Goal: Task Accomplishment & Management: Complete application form

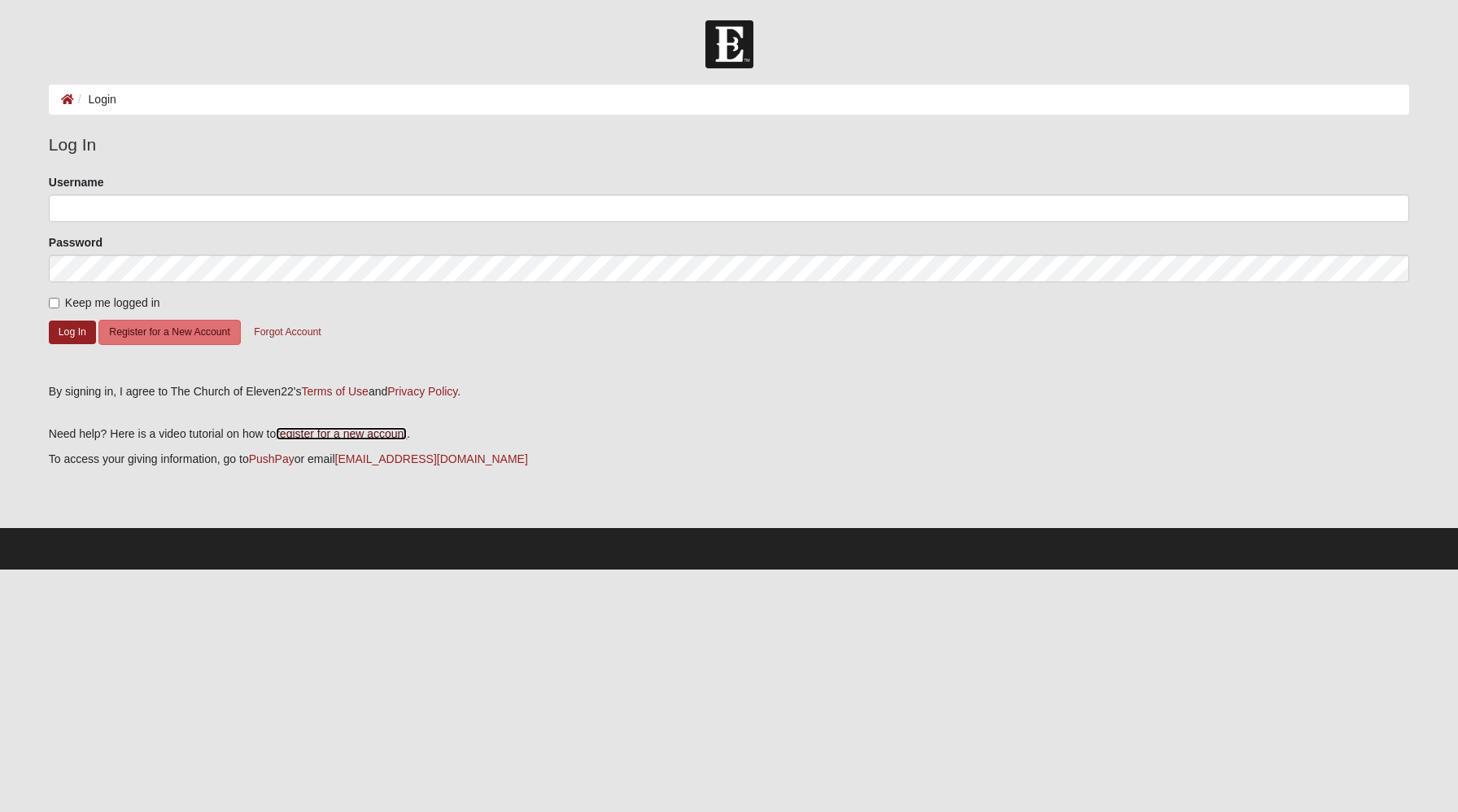
click at [407, 440] on link "register for a new account" at bounding box center [341, 434] width 131 height 13
click at [161, 345] on button "Register for a New Account" at bounding box center [169, 332] width 141 height 25
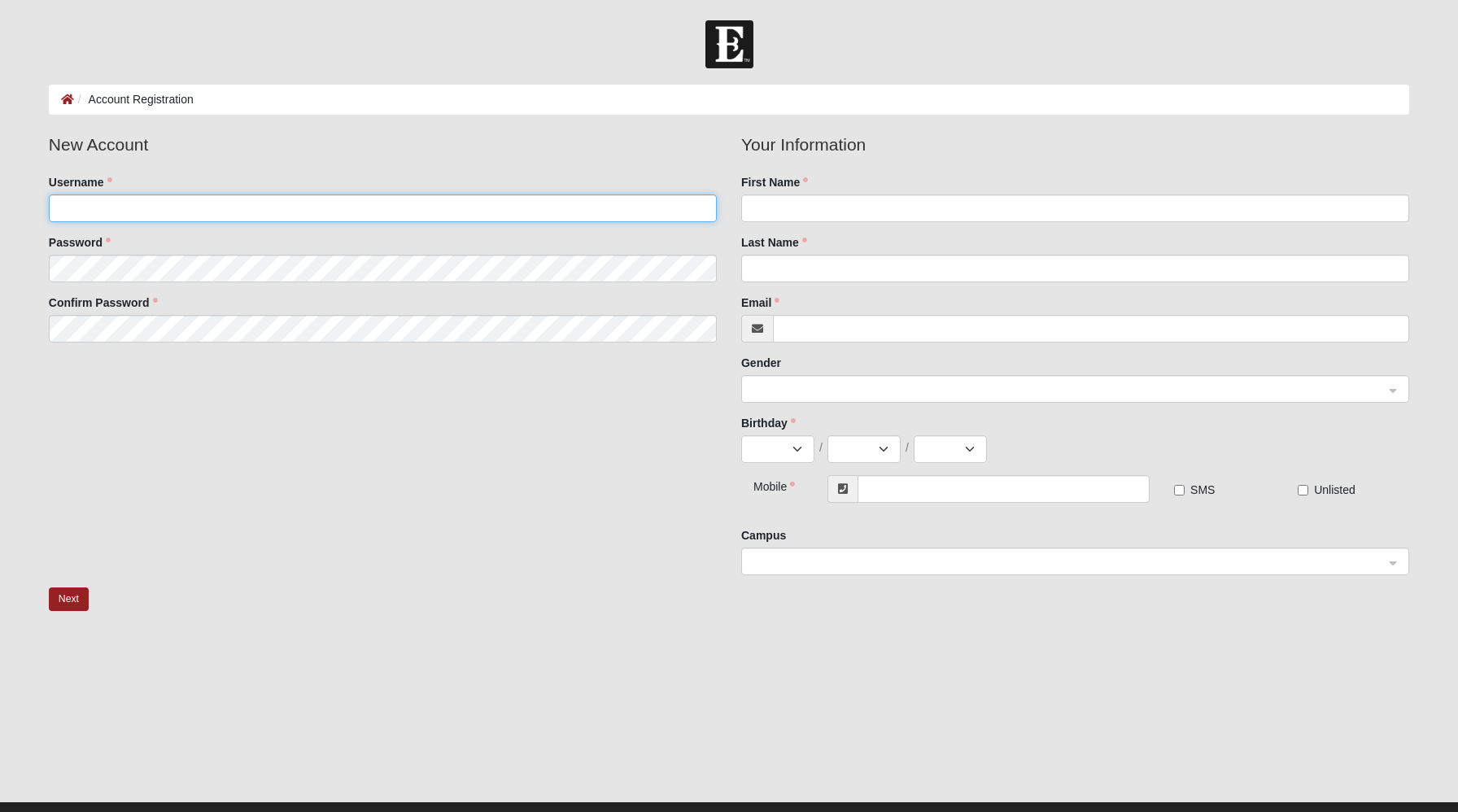
click at [137, 220] on input "Username" at bounding box center [383, 207] width 668 height 28
click at [67, 222] on input "argdawgs" at bounding box center [383, 207] width 668 height 28
type input "Argdawgs"
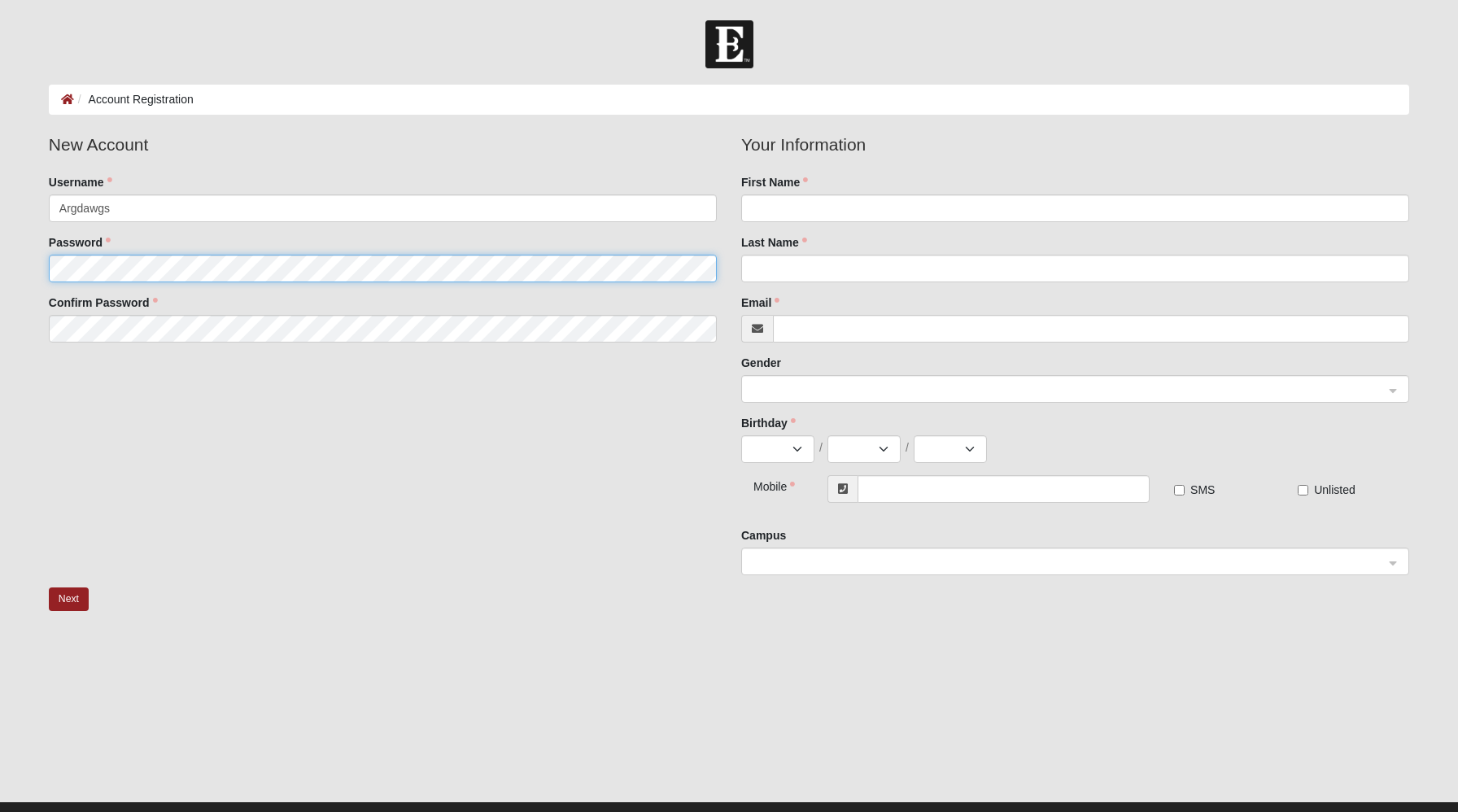
click at [67, 295] on fieldset "New Account Username Argdawgs Password Confirm Password" at bounding box center [383, 242] width 692 height 223
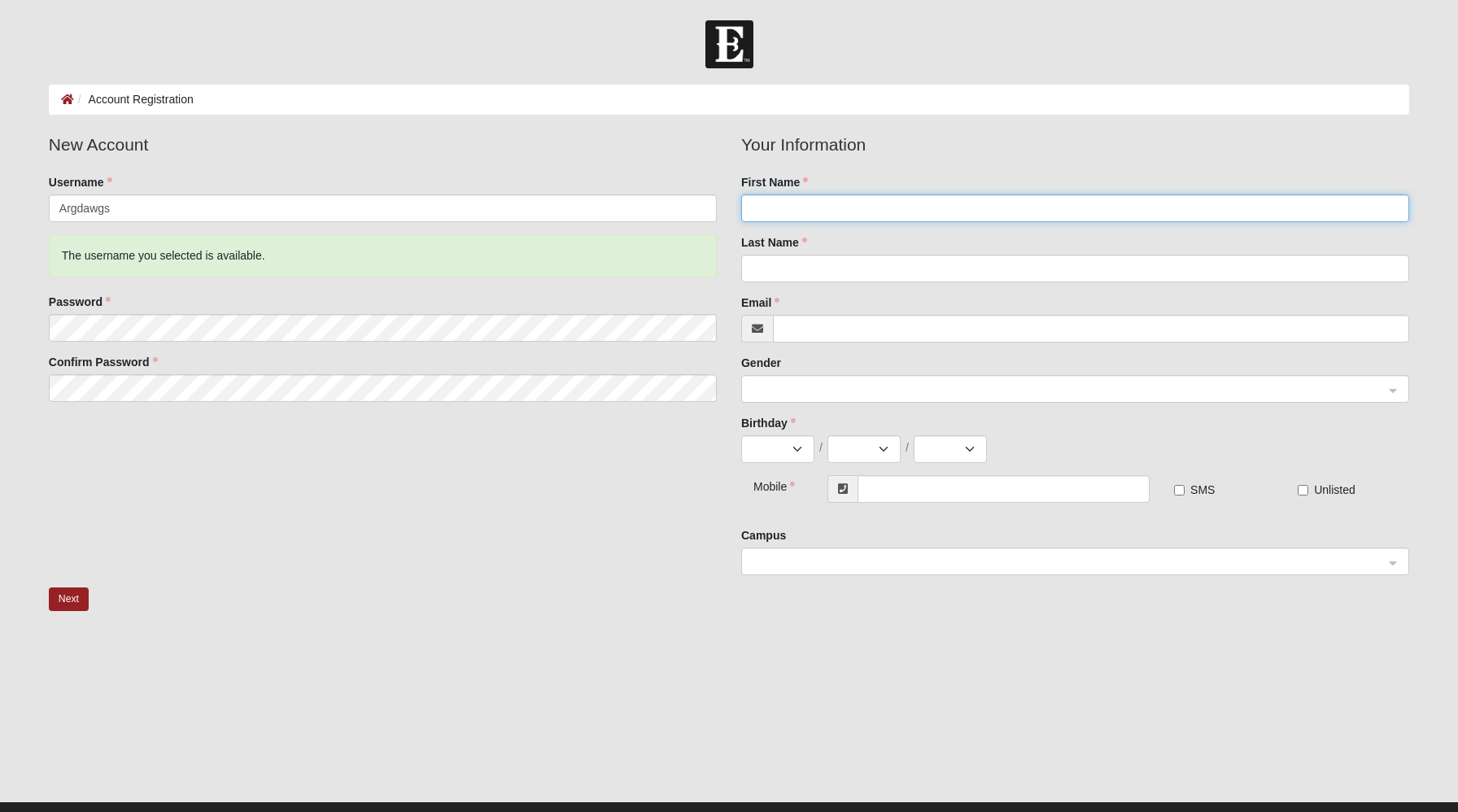
click at [755, 222] on input "First Name" at bounding box center [1075, 207] width 668 height 28
type input "Amy"
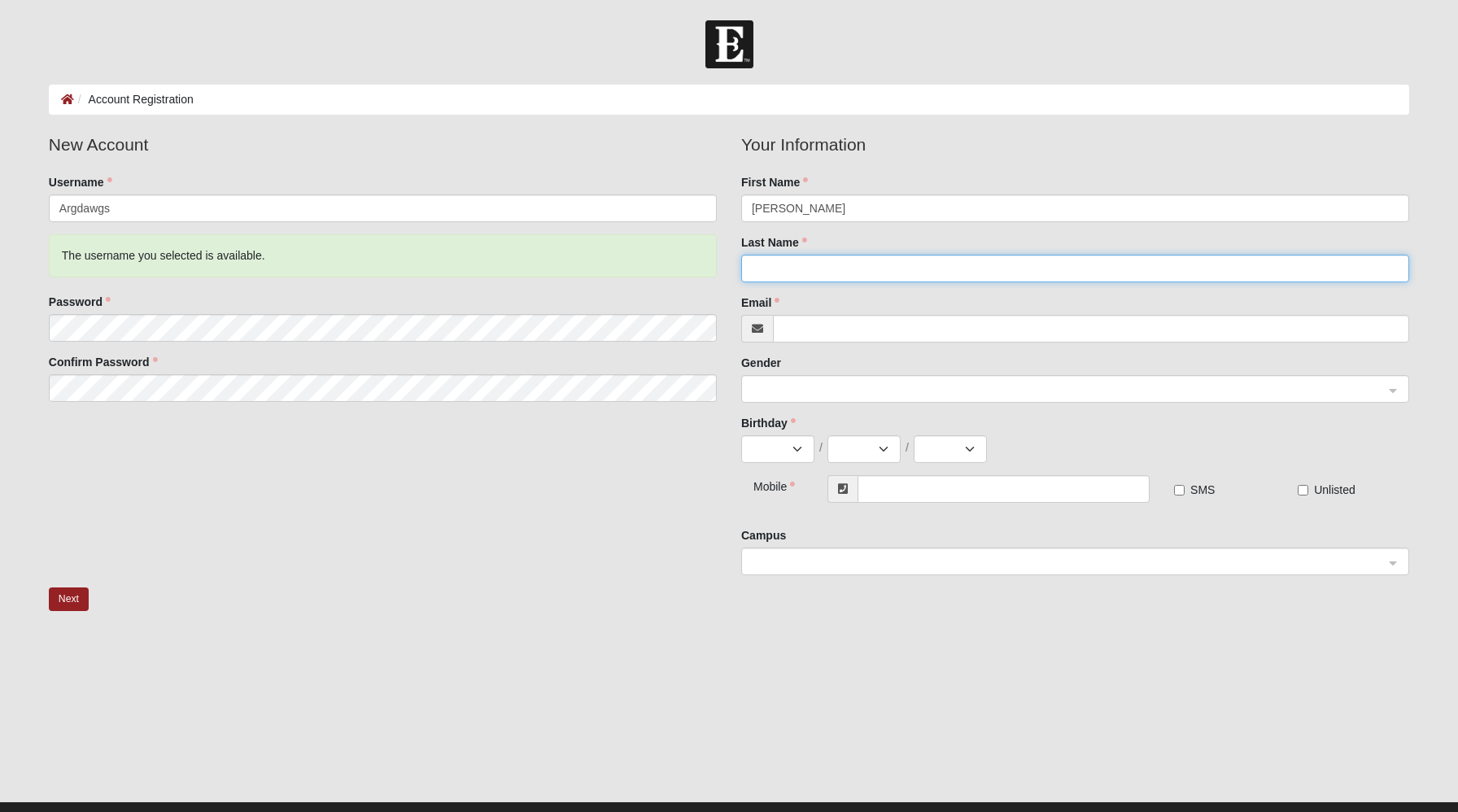
type input "Gold"
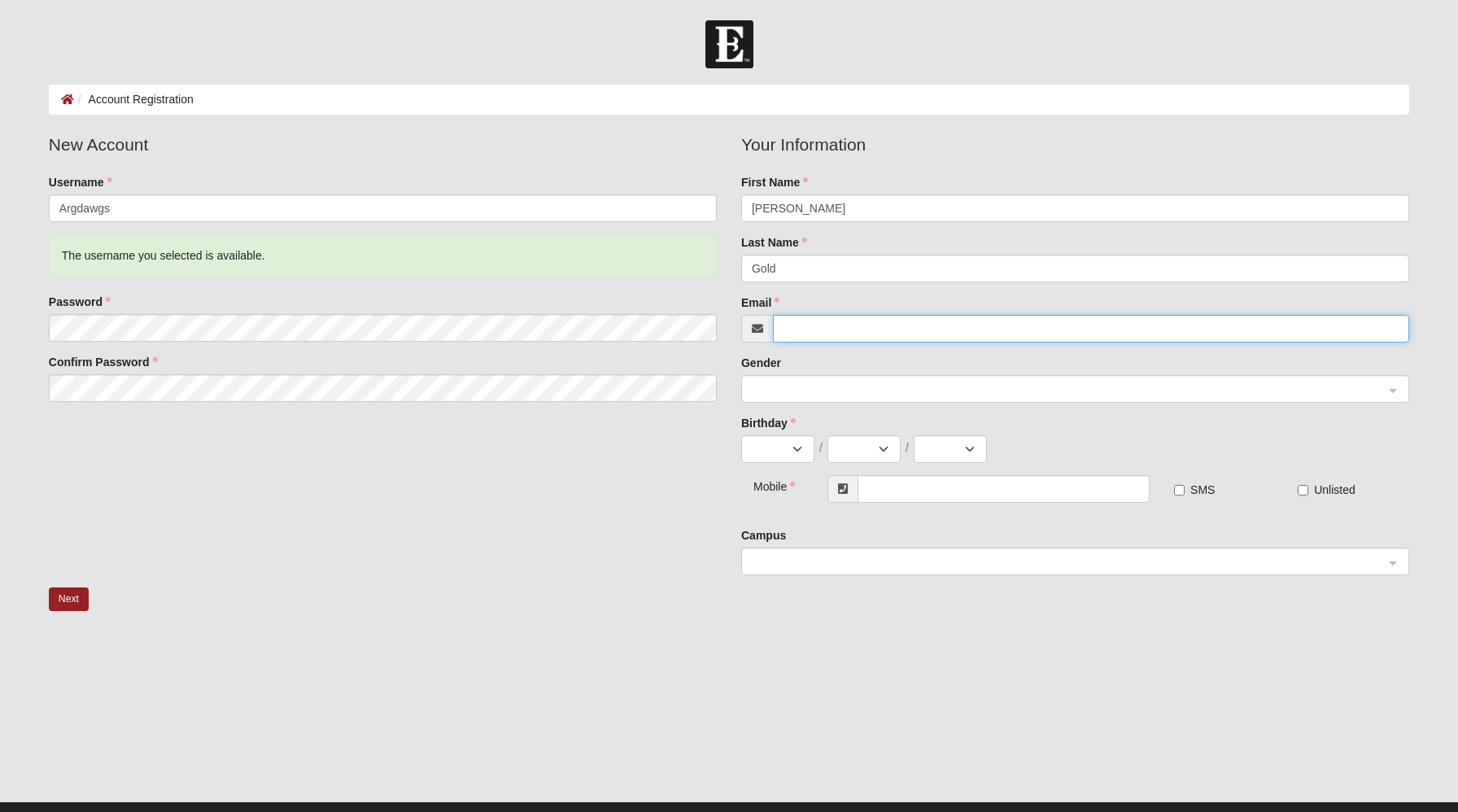
type input "amygold550@yahoo.com"
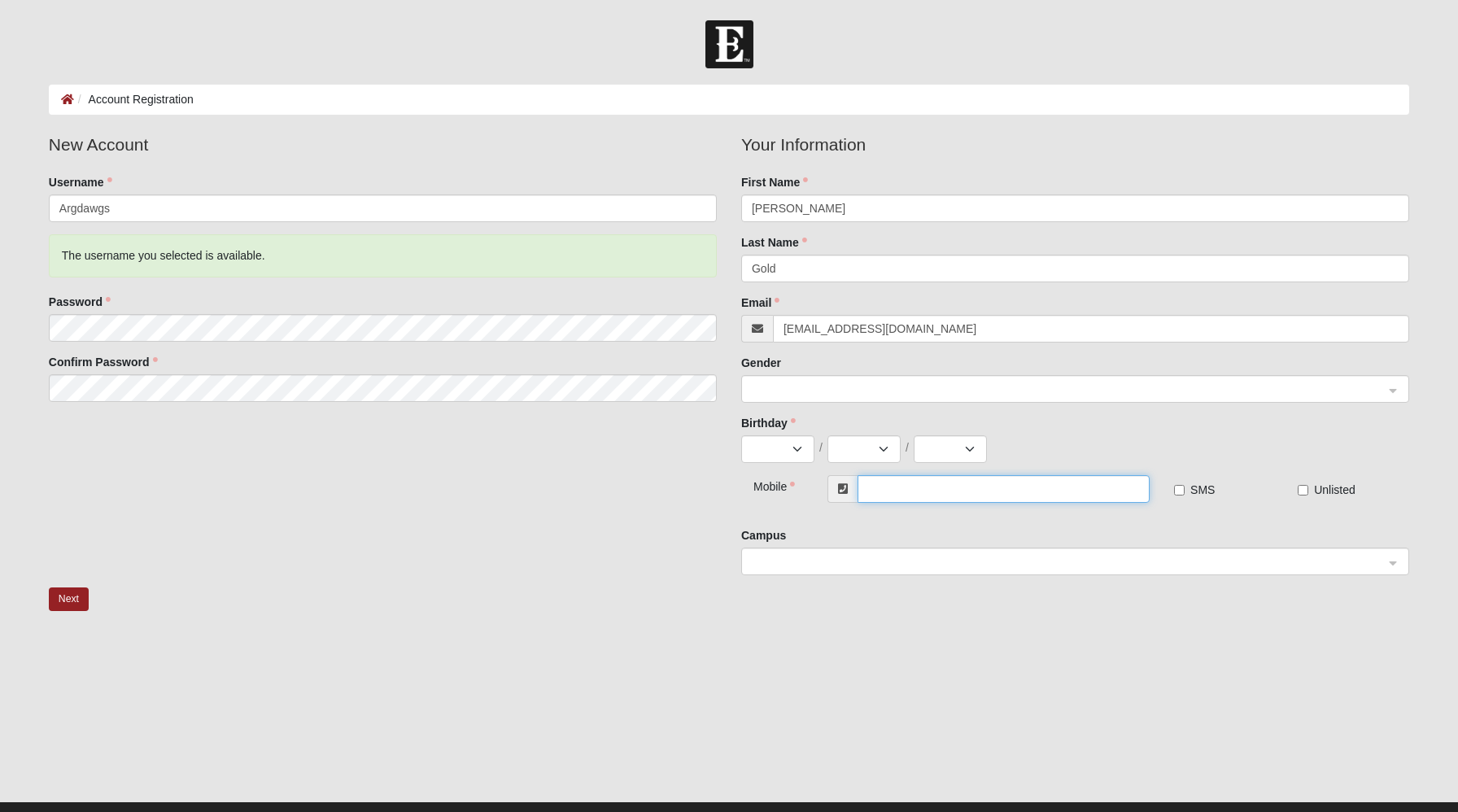
type input "(954) 249-2466"
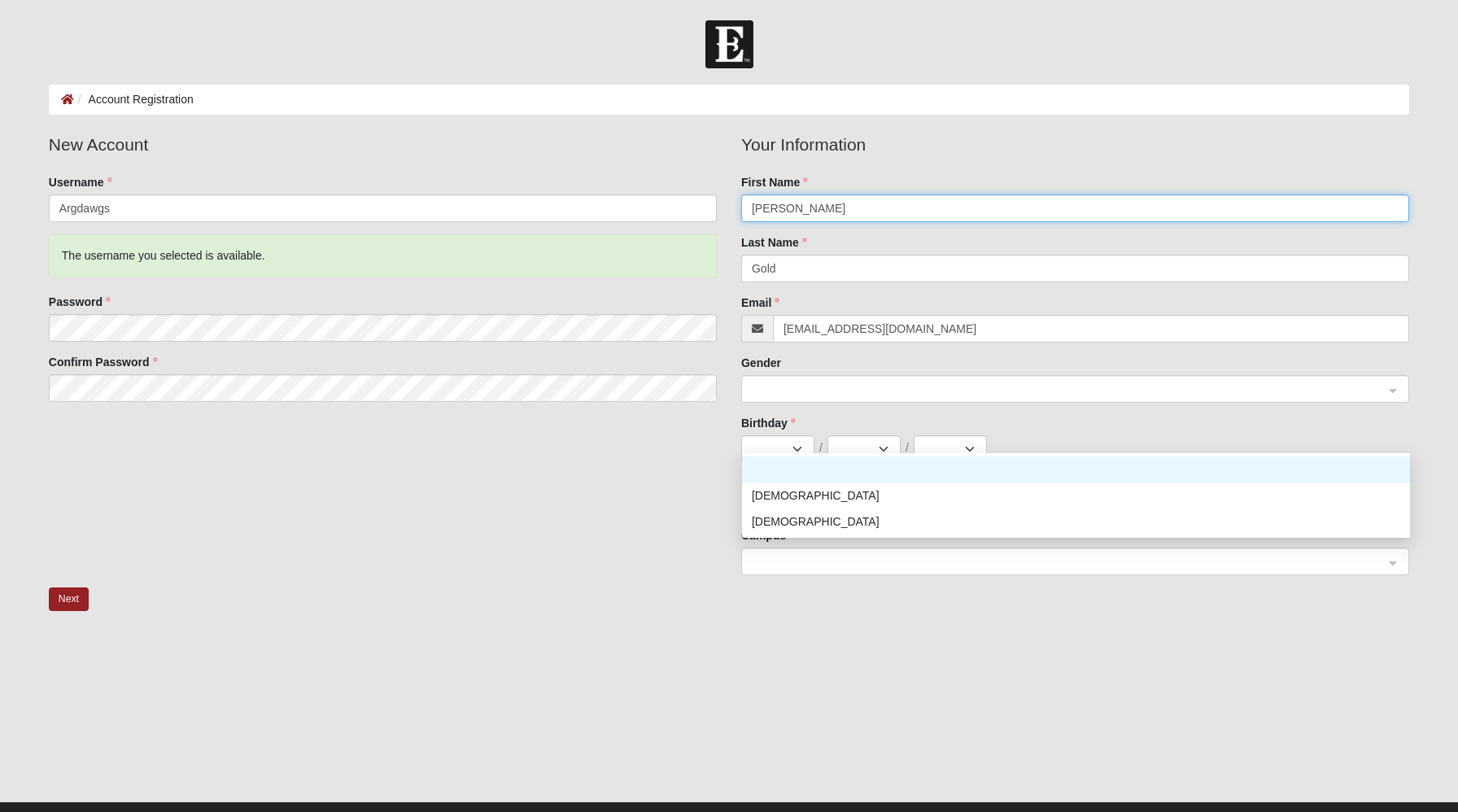
click at [776, 399] on span at bounding box center [1067, 390] width 632 height 18
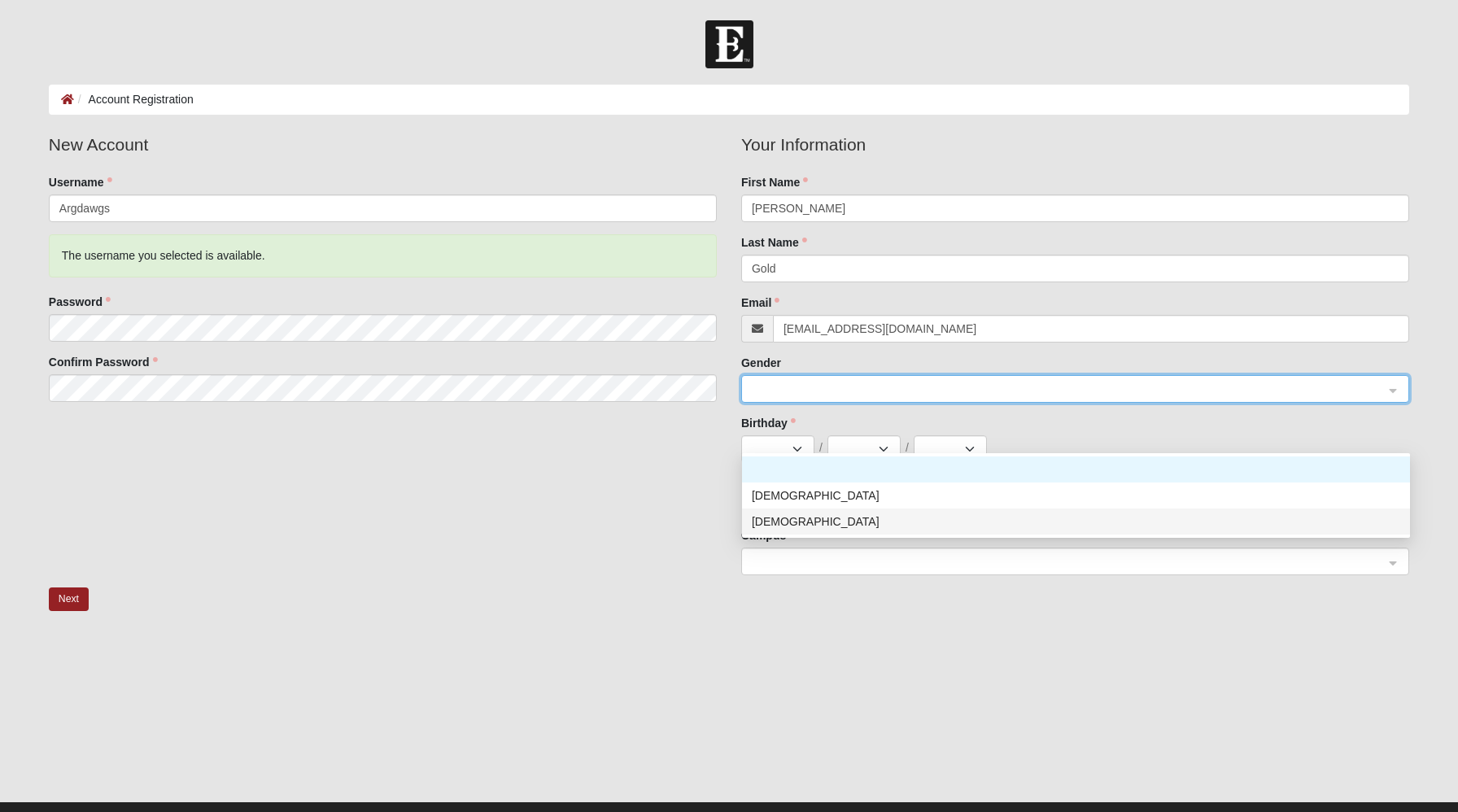
click at [793, 526] on div "Female" at bounding box center [1075, 521] width 648 height 18
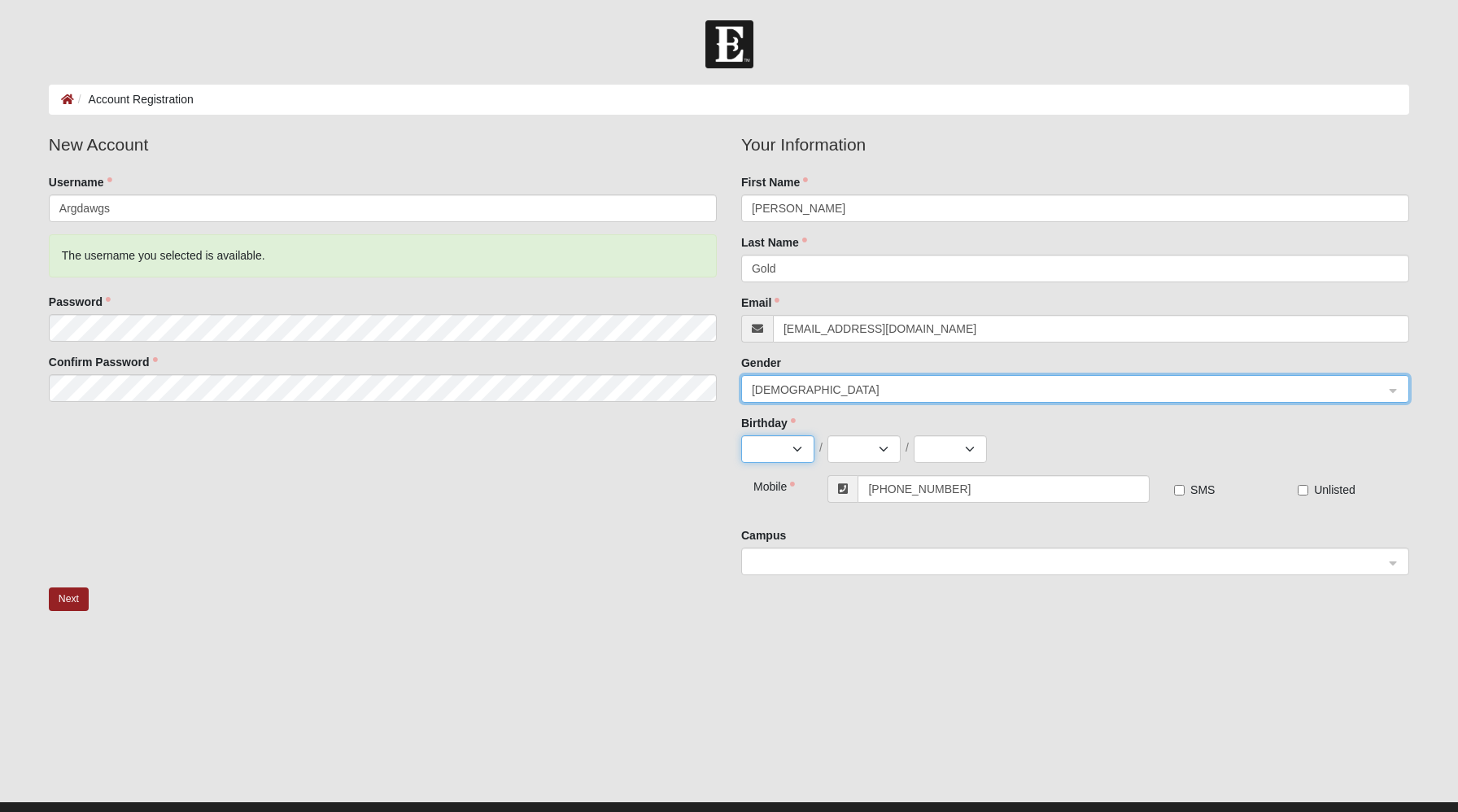
click at [801, 463] on select "Jan Feb Mar Apr May Jun Jul Aug Sep Oct Nov Dec" at bounding box center [778, 449] width 73 height 28
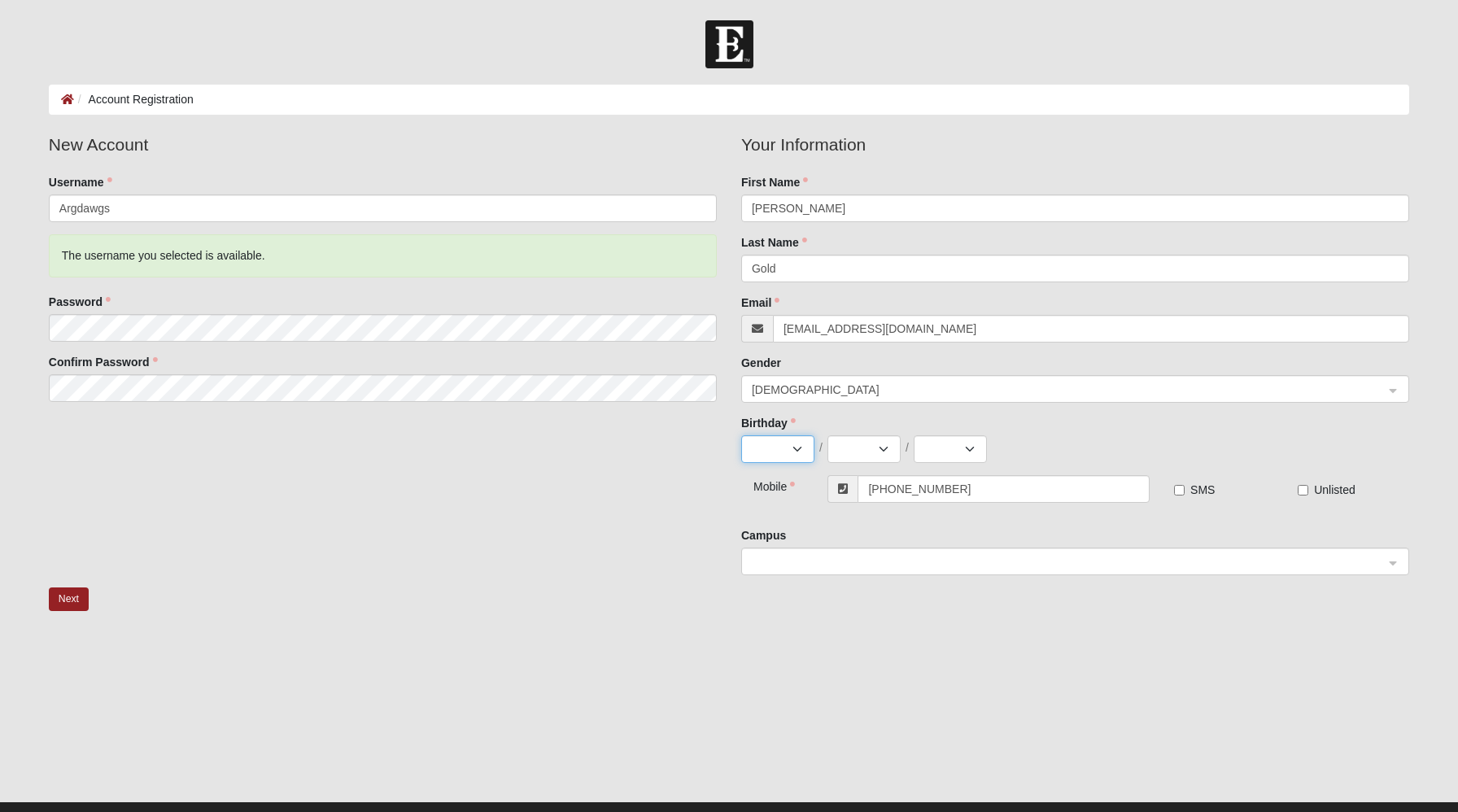
select select "1"
click at [742, 463] on select "Jan Feb Mar Apr May Jun Jul Aug Sep Oct Nov Dec" at bounding box center [778, 449] width 73 height 28
click at [887, 463] on select "1 2 3 4 5 6 7 8 9 10 11 12 13 14 15 16 17 18 19 20 21 22 23 24 25 26 27 28 29 3…" at bounding box center [864, 449] width 73 height 28
select select "28"
click at [828, 463] on select "1 2 3 4 5 6 7 8 9 10 11 12 13 14 15 16 17 18 19 20 21 22 23 24 25 26 27 28 29 3…" at bounding box center [864, 449] width 73 height 28
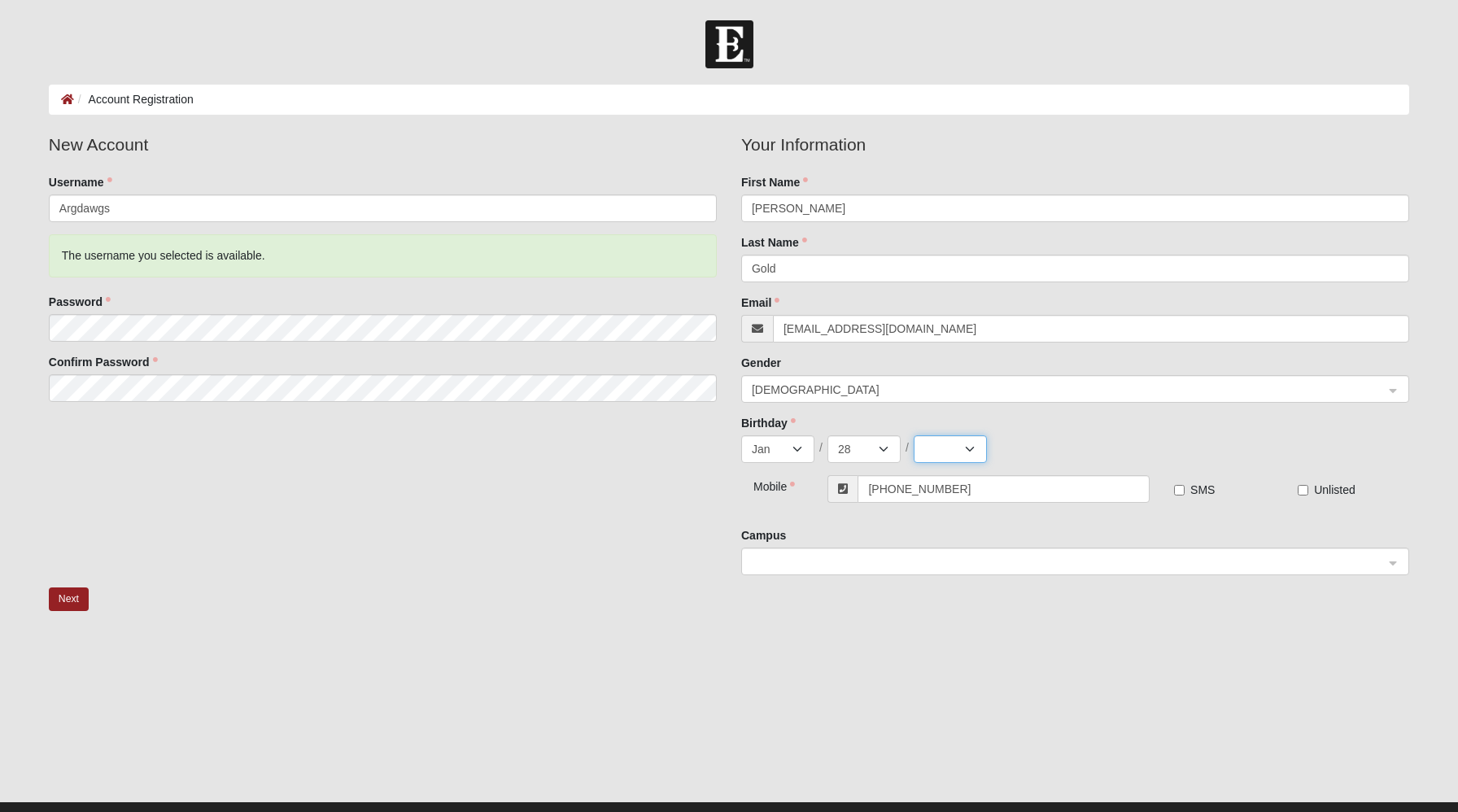
click at [976, 463] on select "2025 2024 2023 2022 2021 2020 2019 2018 2017 2016 2015 2014 2013 2012 2011 2010…" at bounding box center [950, 449] width 73 height 28
select select "1963"
click at [916, 463] on select "2025 2024 2023 2022 2021 2020 2019 2018 2017 2016 2015 2014 2013 2012 2011 2010…" at bounding box center [950, 449] width 73 height 28
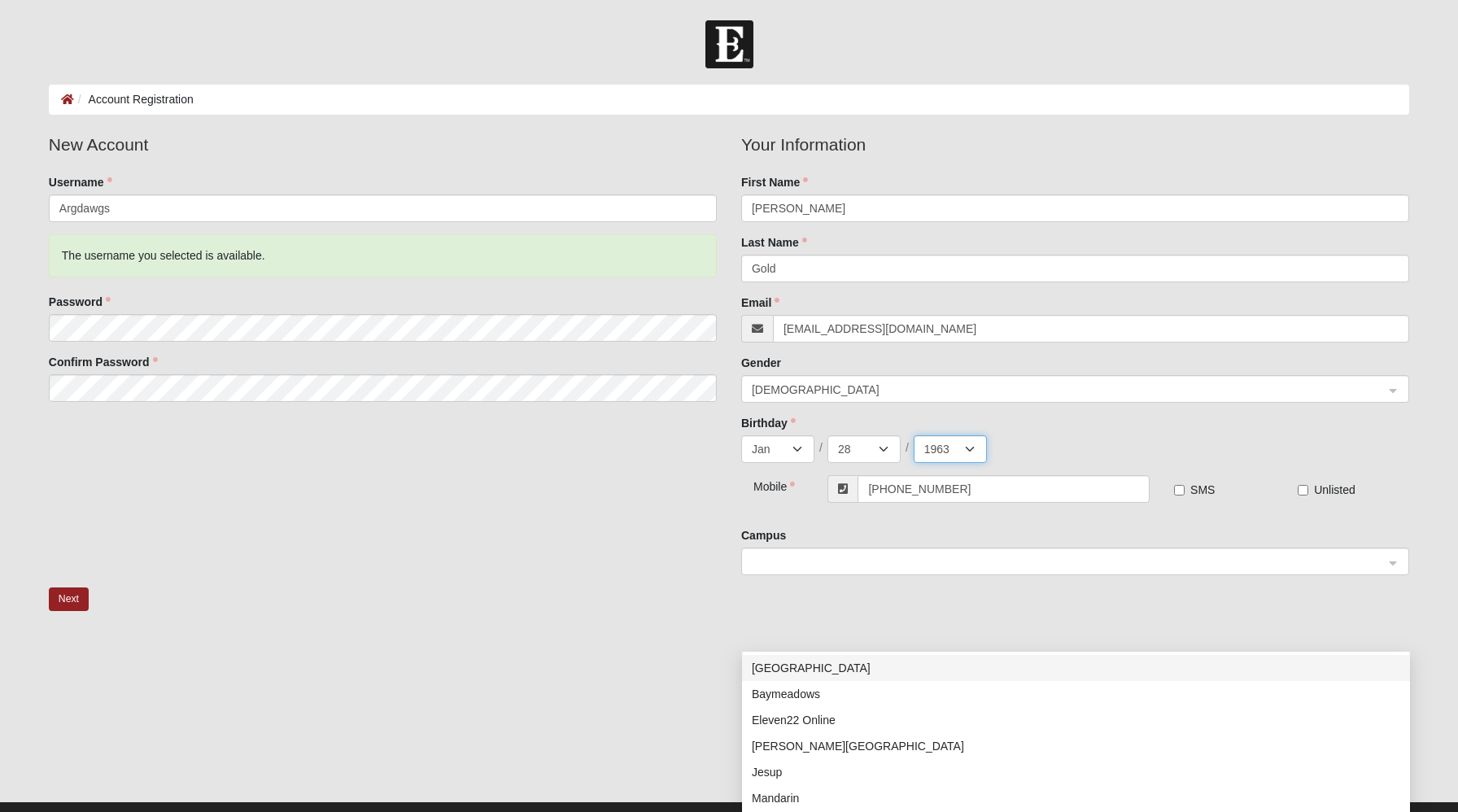
click at [863, 571] on span at bounding box center [1067, 562] width 632 height 18
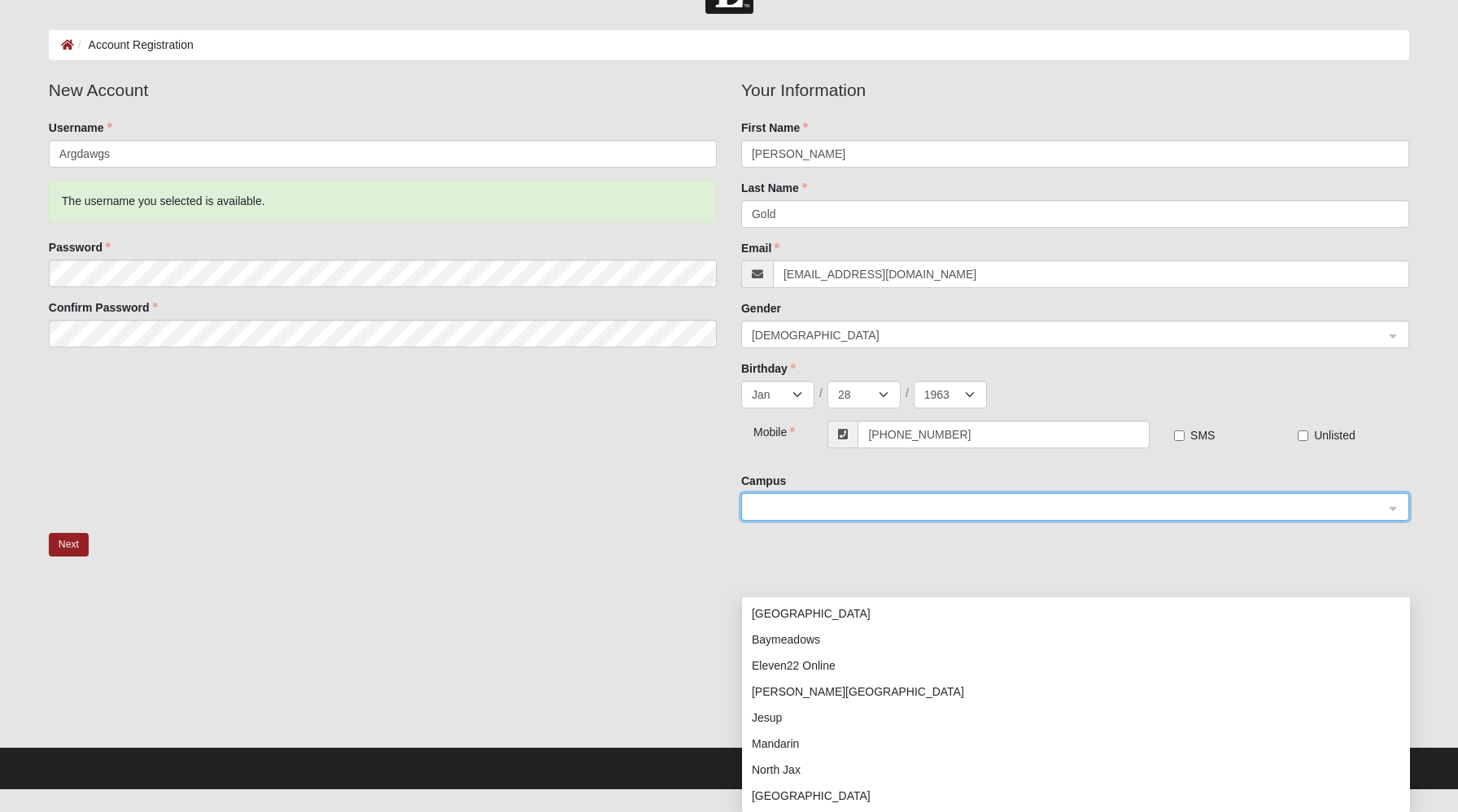
scroll to position [65, 0]
click at [845, 658] on div "Eleven22 Online" at bounding box center [1075, 665] width 648 height 18
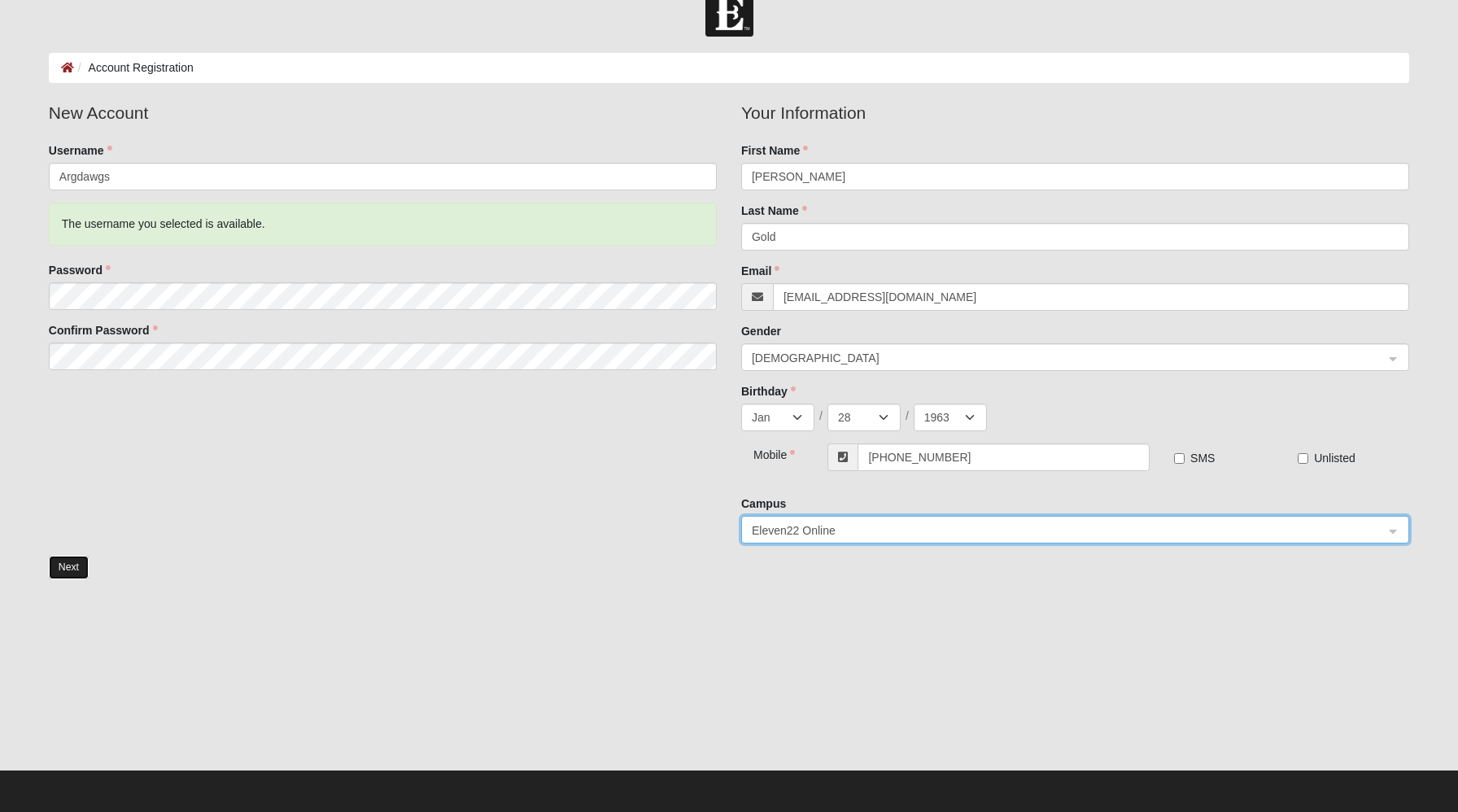
click at [79, 579] on button "Next" at bounding box center [69, 567] width 40 height 23
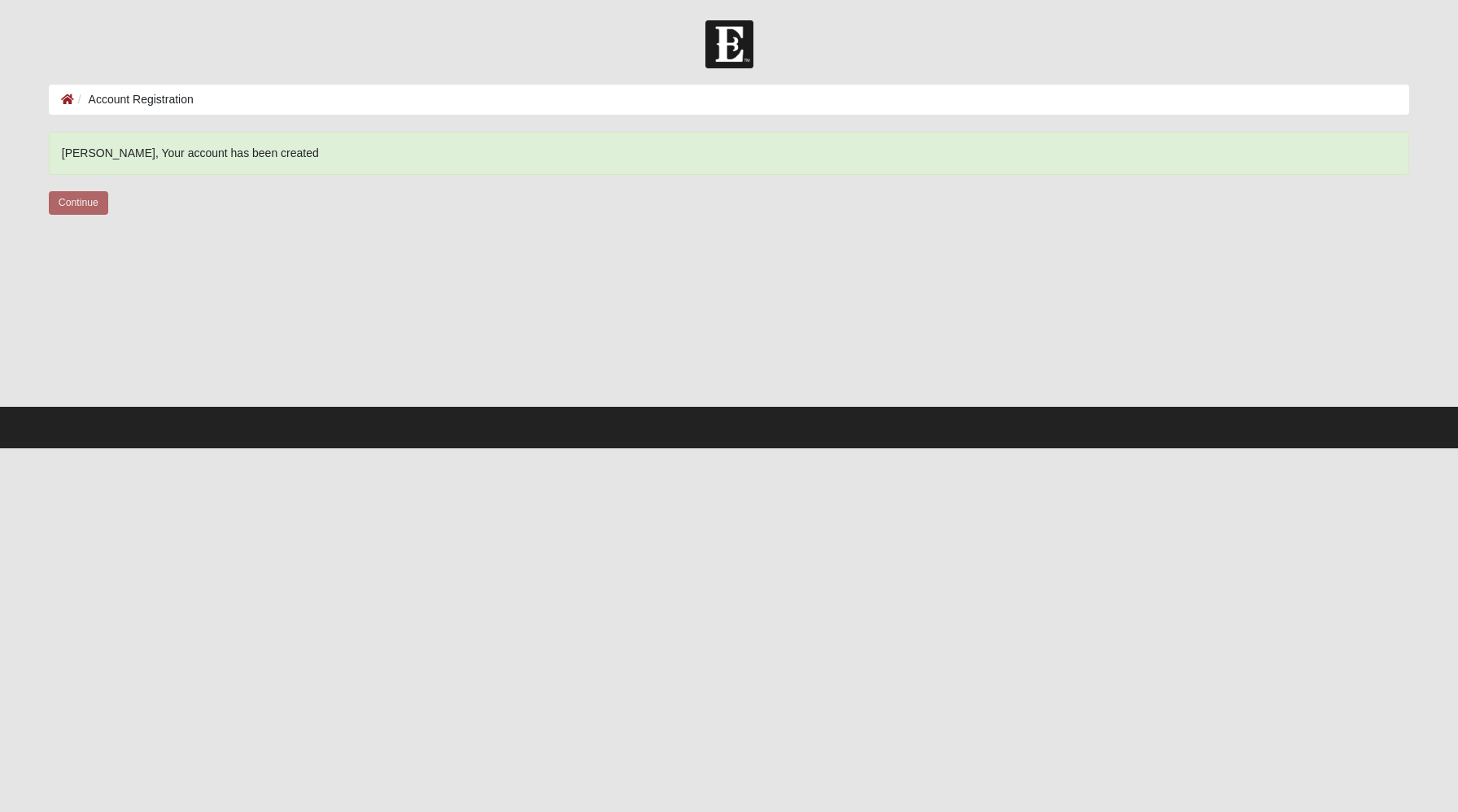
scroll to position [0, 0]
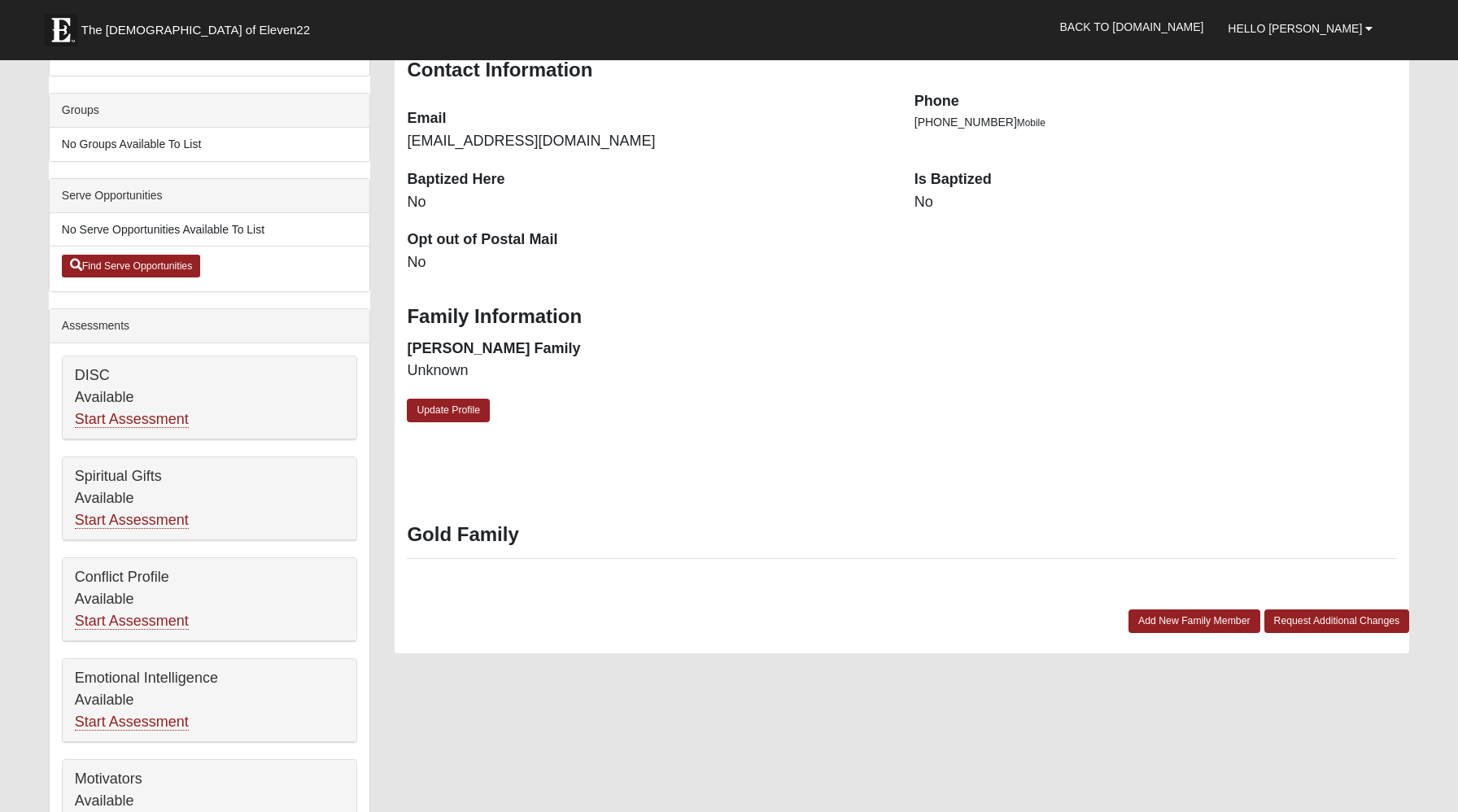
scroll to position [355, 0]
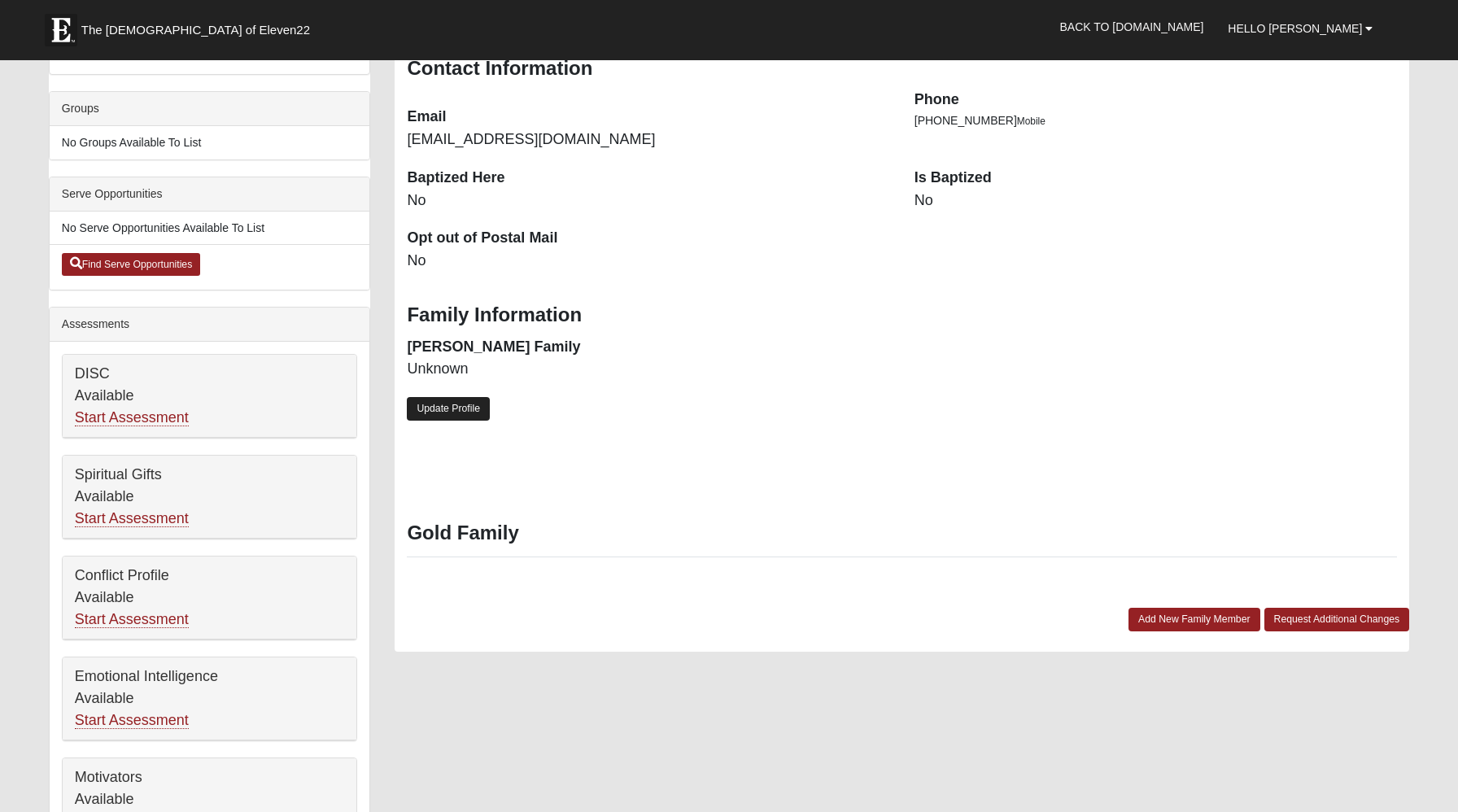
click at [463, 420] on link "Update Profile" at bounding box center [448, 409] width 83 height 23
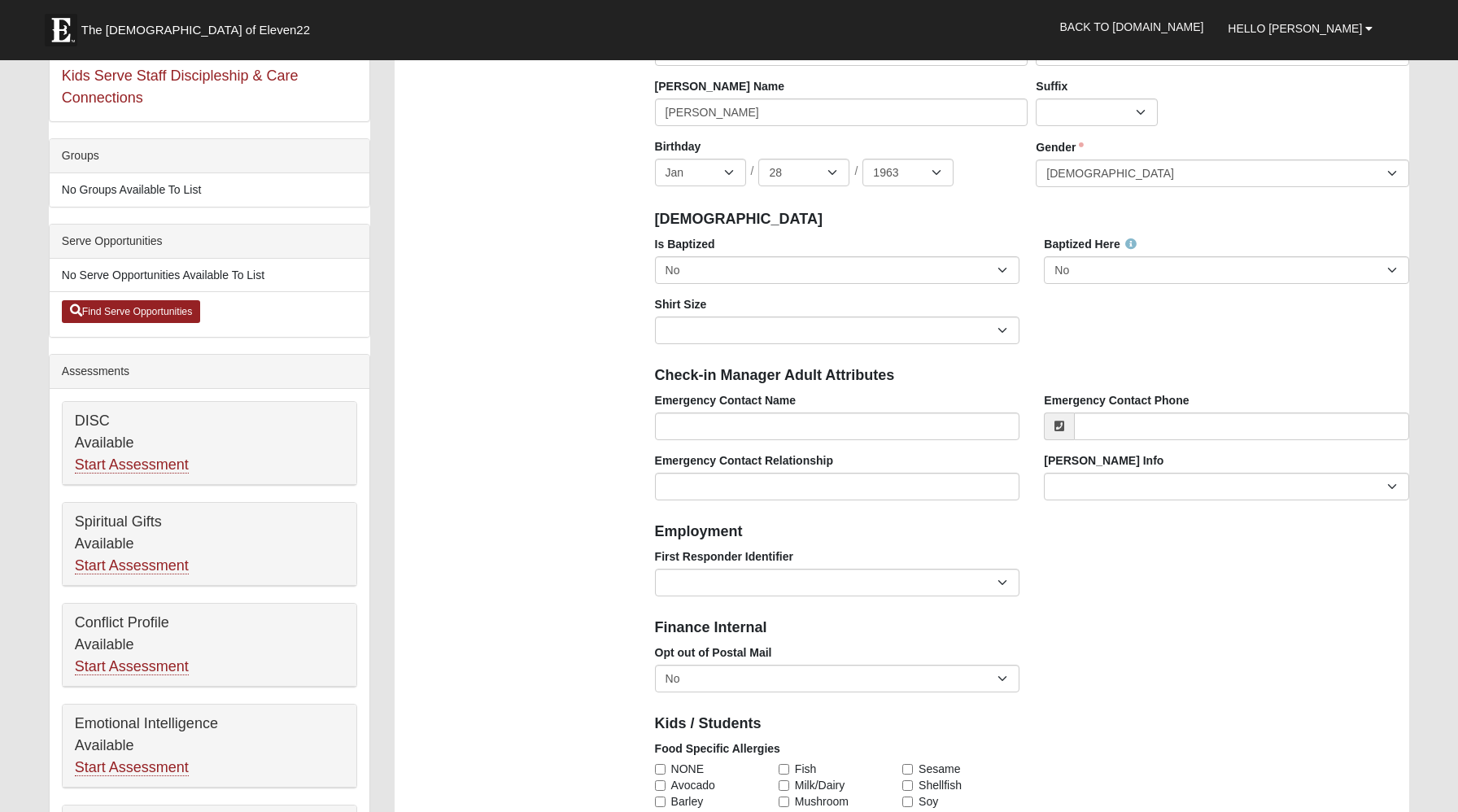
scroll to position [311, 0]
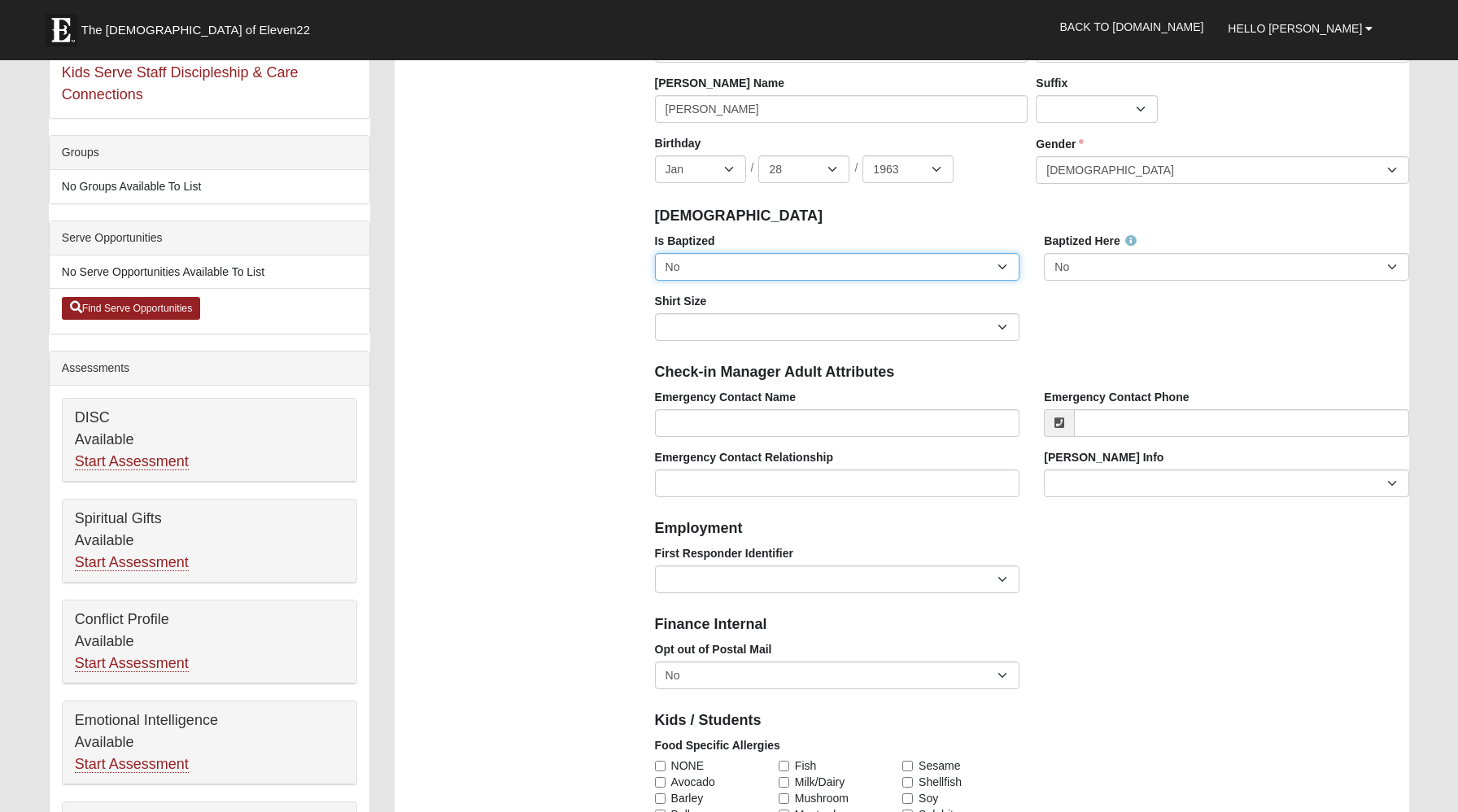
click at [1004, 281] on select "No Yes" at bounding box center [837, 266] width 365 height 28
select select "True"
click at [655, 281] on select "No Yes" at bounding box center [837, 266] width 365 height 28
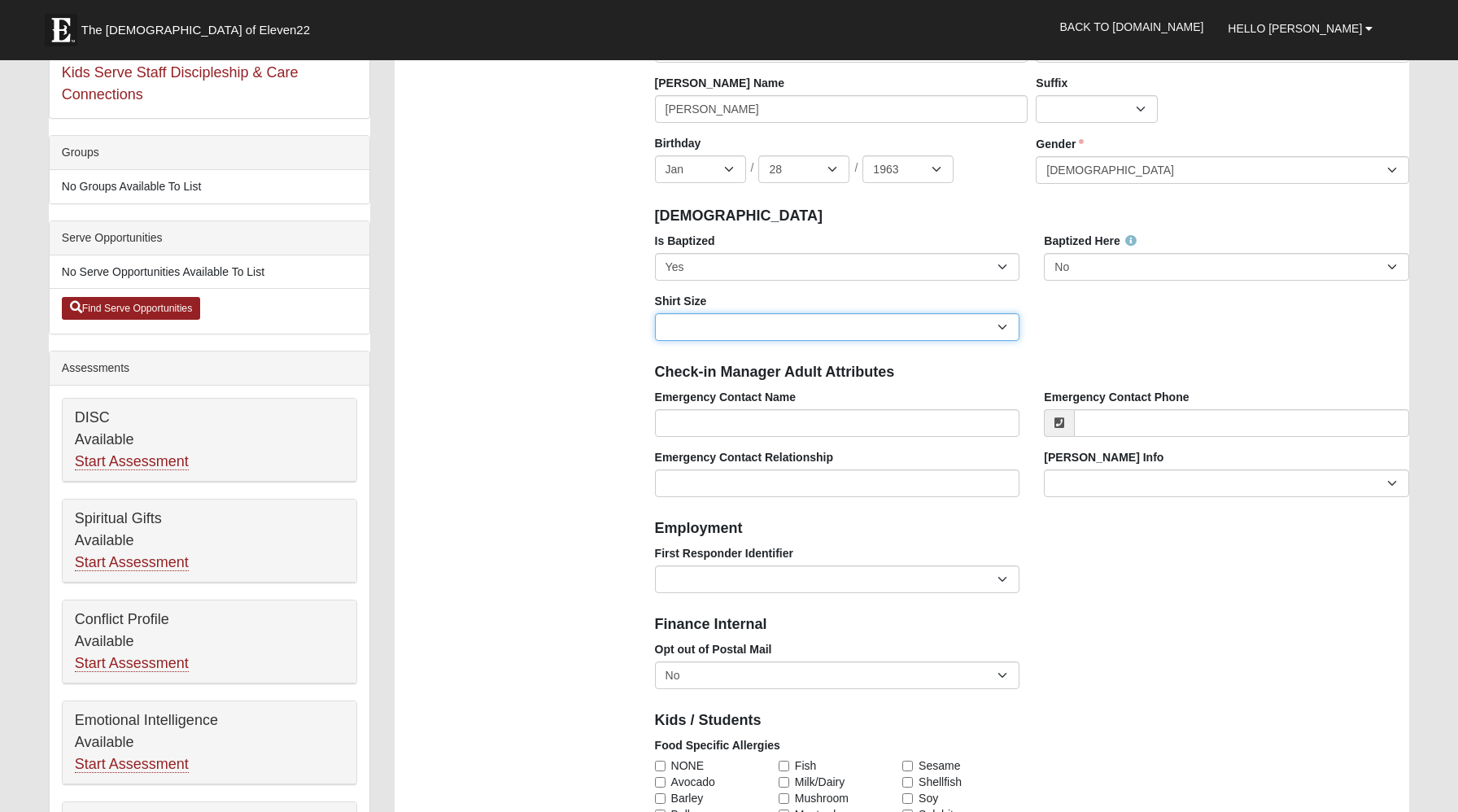
click at [777, 341] on select "Adult Small Adult Medium Adult Large Adult XL Adult XXL Adult 3XL Adult 4XL You…" at bounding box center [837, 326] width 365 height 28
select select "Adult Small"
click at [655, 341] on select "Adult Small Adult Medium Adult Large Adult XL Adult XXL Adult 3XL Adult 4XL You…" at bounding box center [837, 326] width 365 height 28
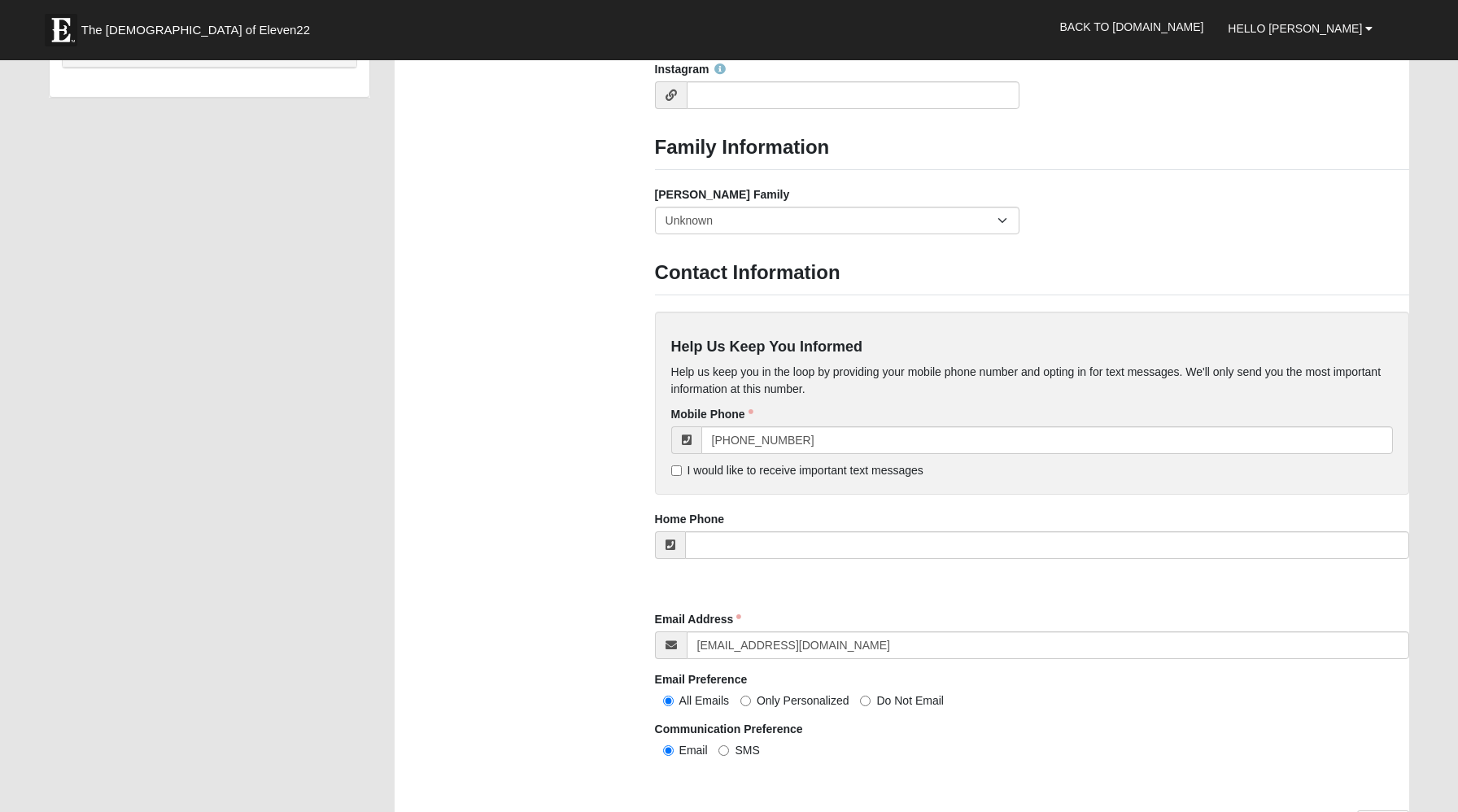
scroll to position [1233, 0]
click at [1004, 231] on select "Yes, we are a current foster family No, we are a former foster family No, we ha…" at bounding box center [837, 216] width 365 height 28
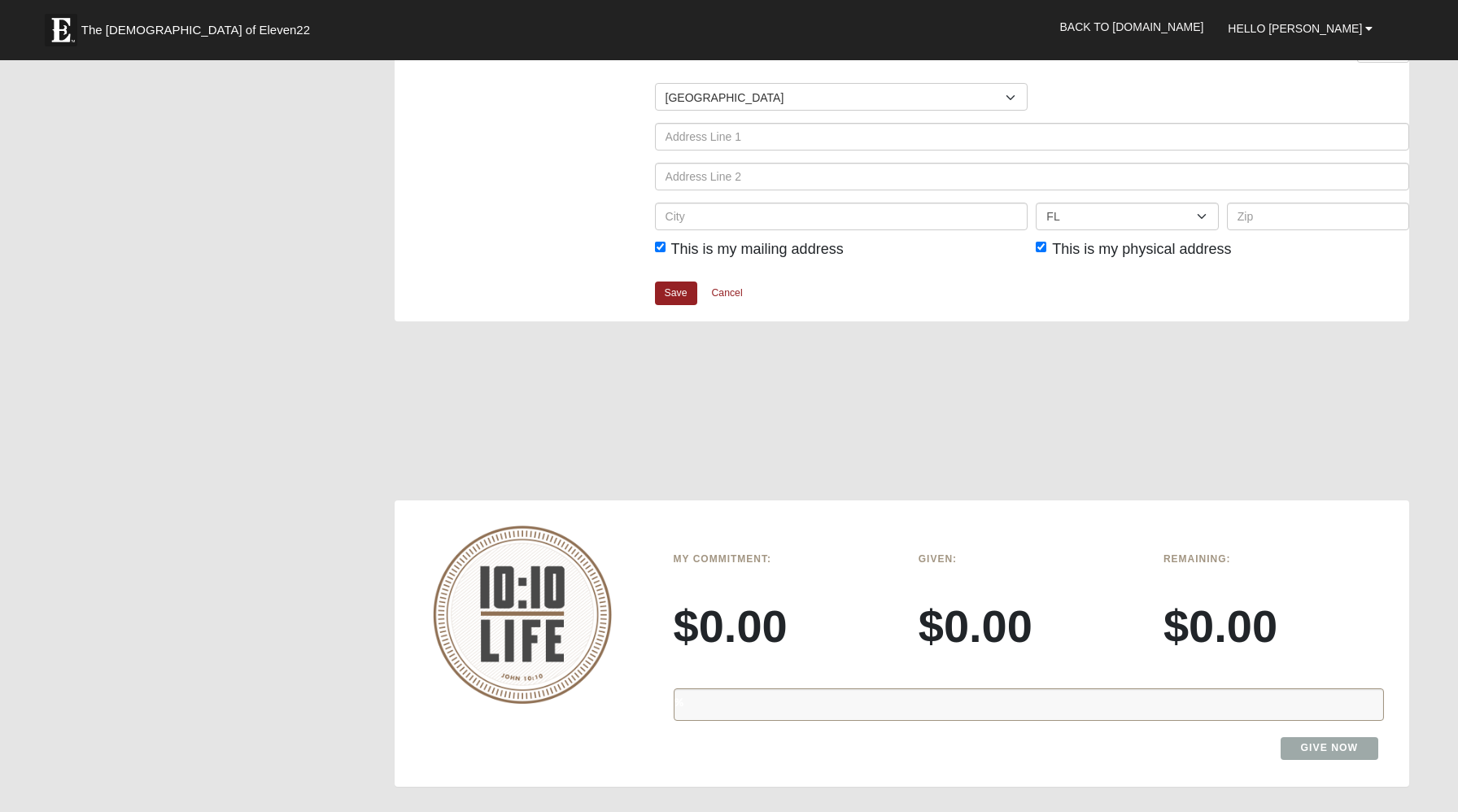
scroll to position [1996, 0]
click at [851, 149] on input "text" at bounding box center [1032, 135] width 755 height 28
type input "1480 SW 55TH AVE"
type input "Amy Gold"
type input "9542492466"
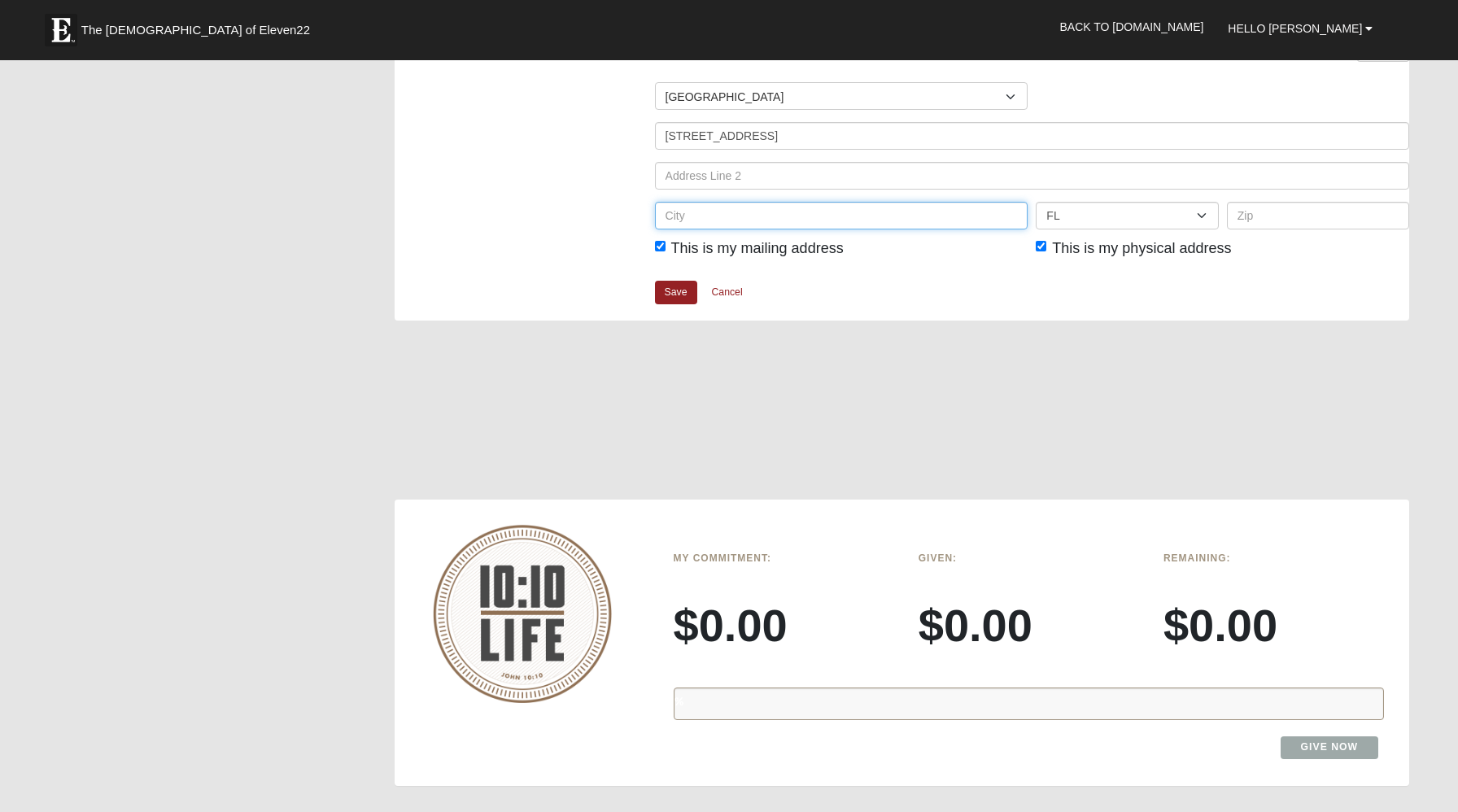
type input "PLANTATION"
type input "33317"
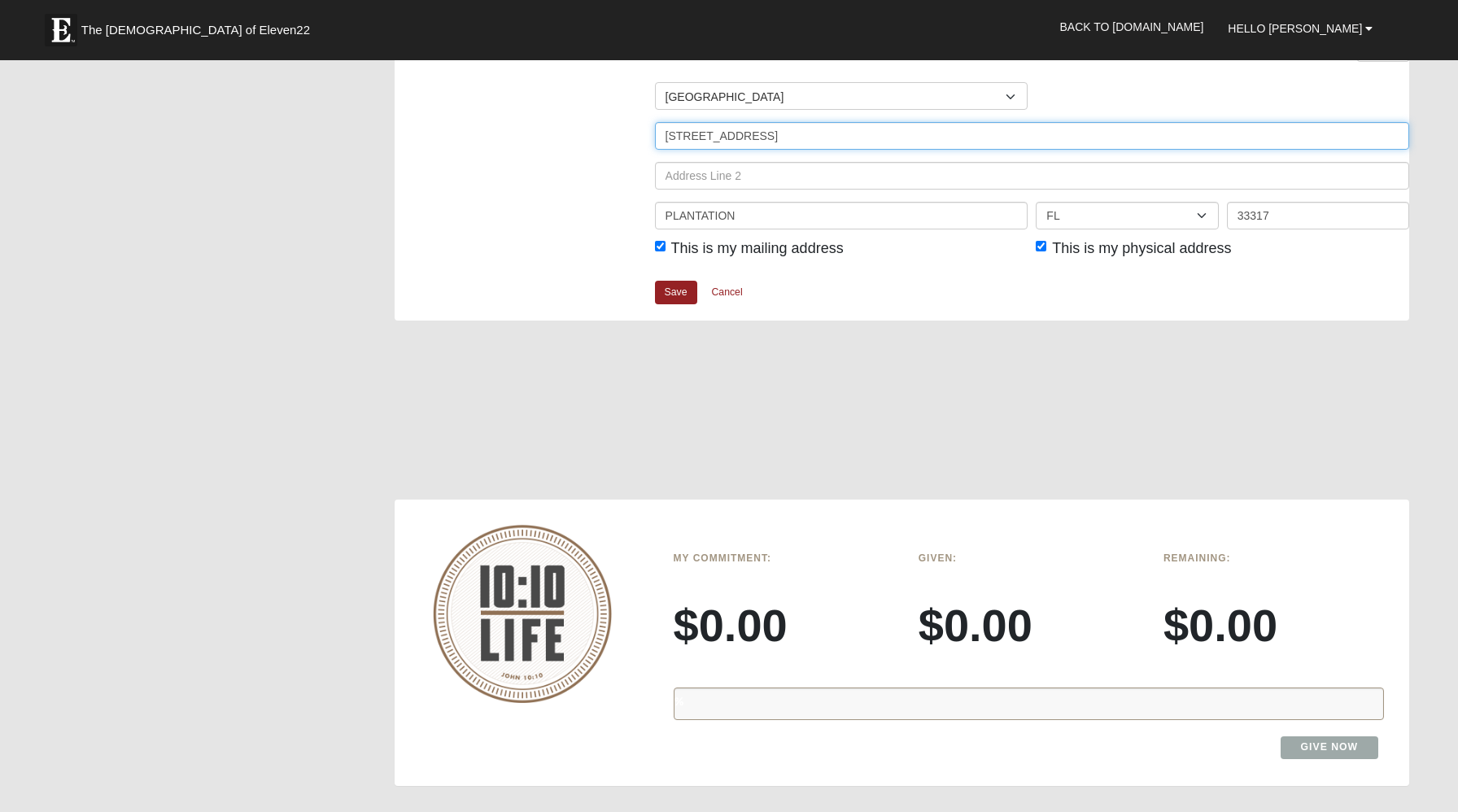
type input "(954) 249-2466"
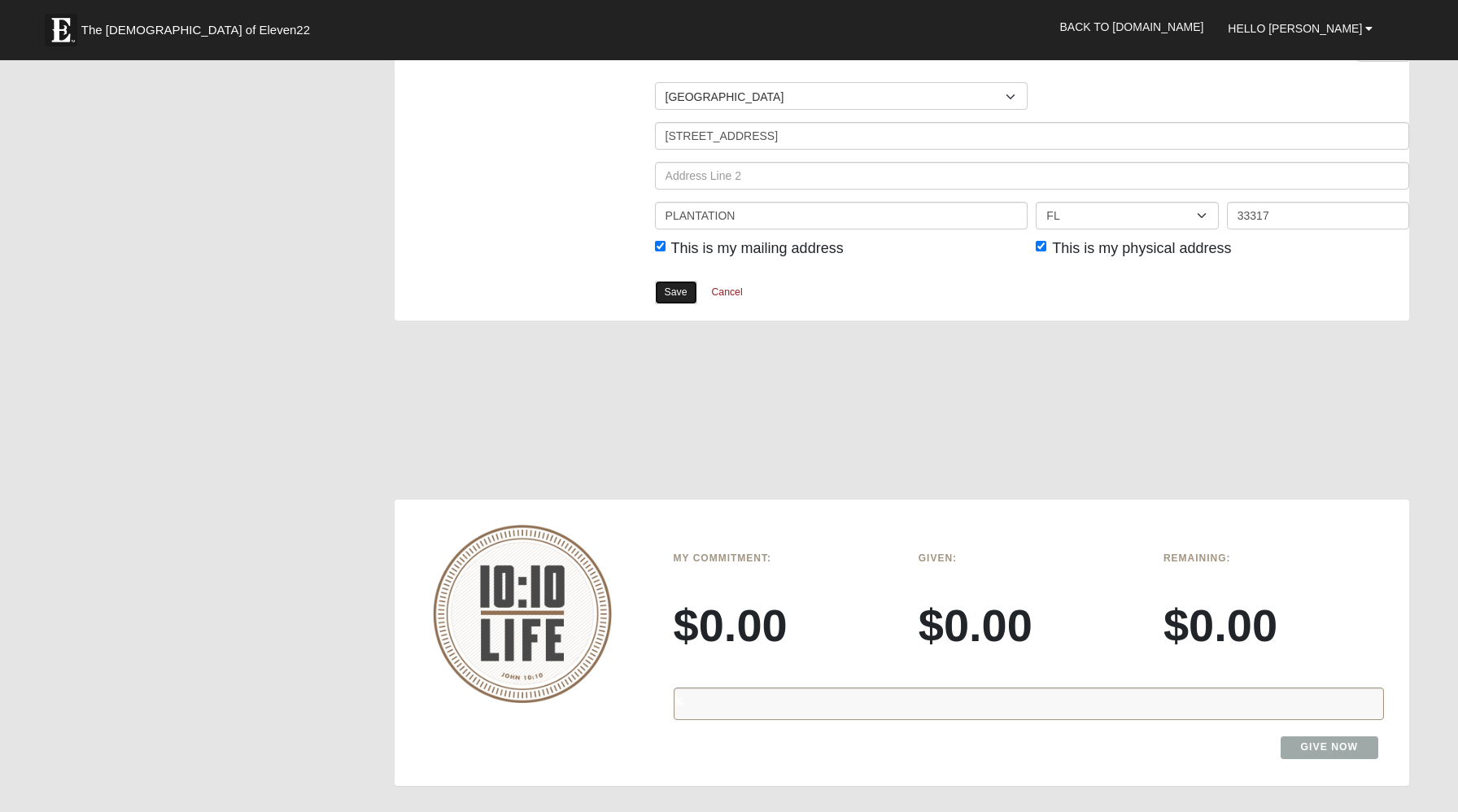
click at [670, 304] on link "Save" at bounding box center [675, 292] width 42 height 23
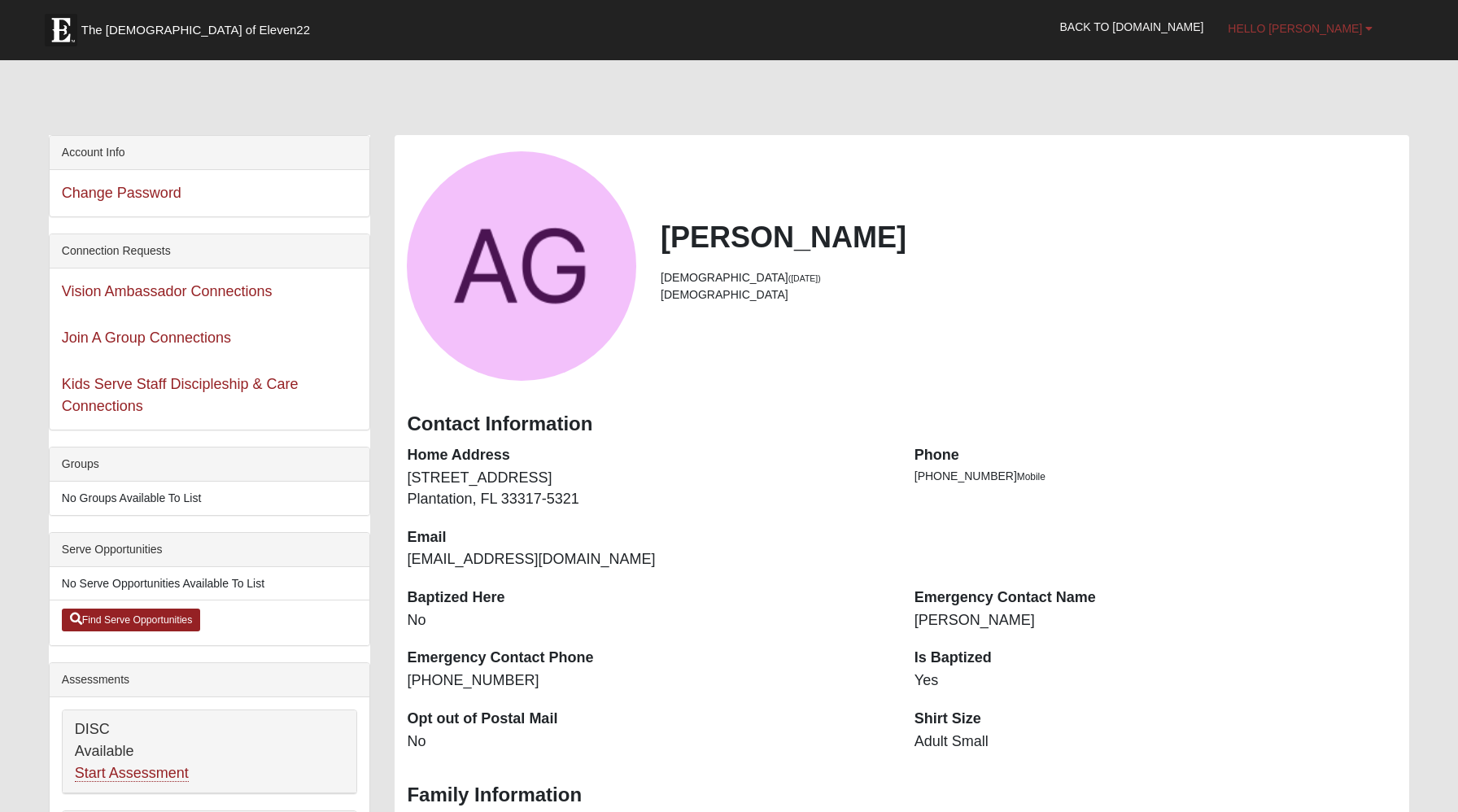
click at [1336, 30] on span "Hello Amy" at bounding box center [1295, 29] width 134 height 13
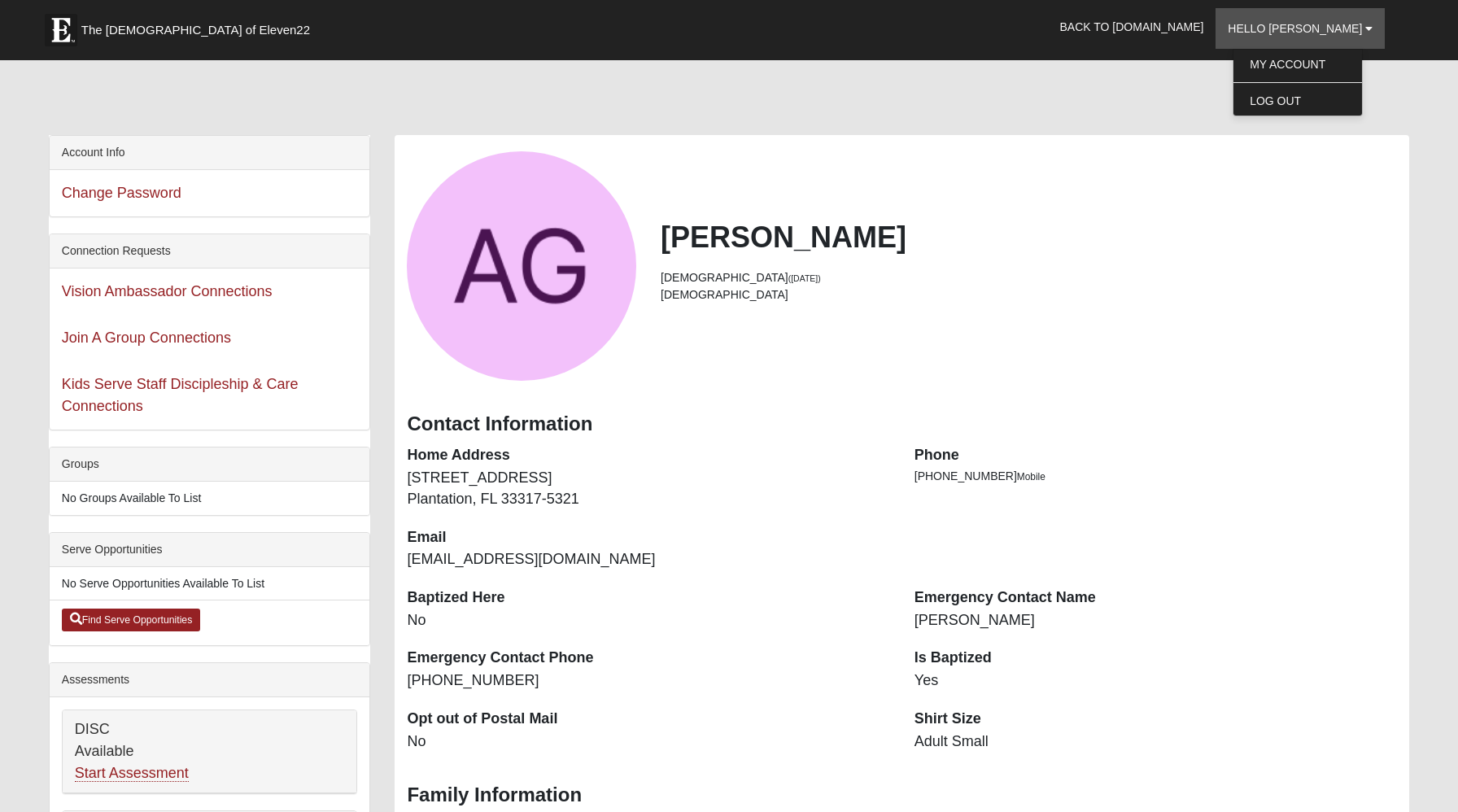
click at [1082, 135] on div at bounding box center [729, 101] width 1361 height 68
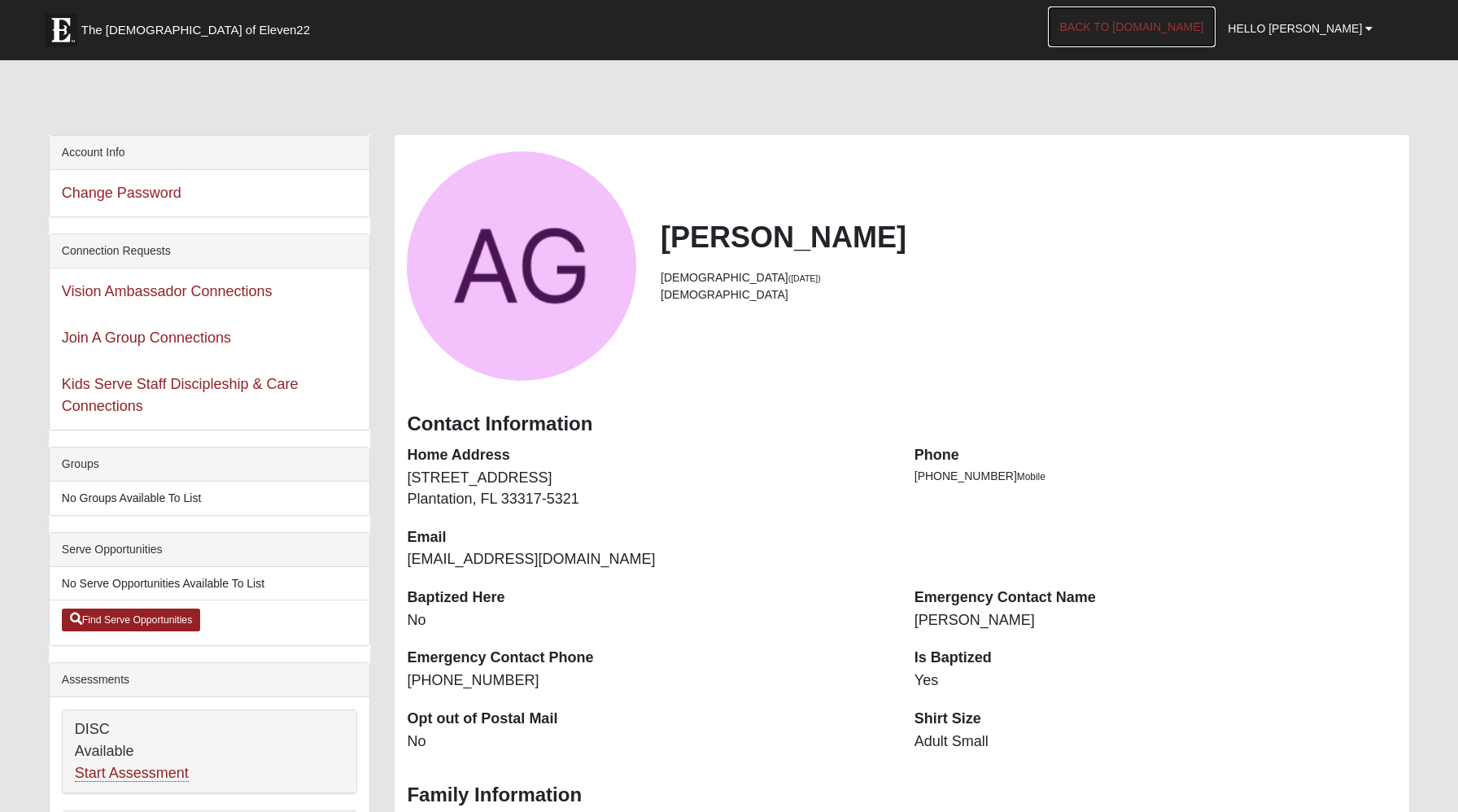
click at [1147, 28] on link "Back to COE22.com" at bounding box center [1132, 26] width 168 height 40
